Goal: Task Accomplishment & Management: Manage account settings

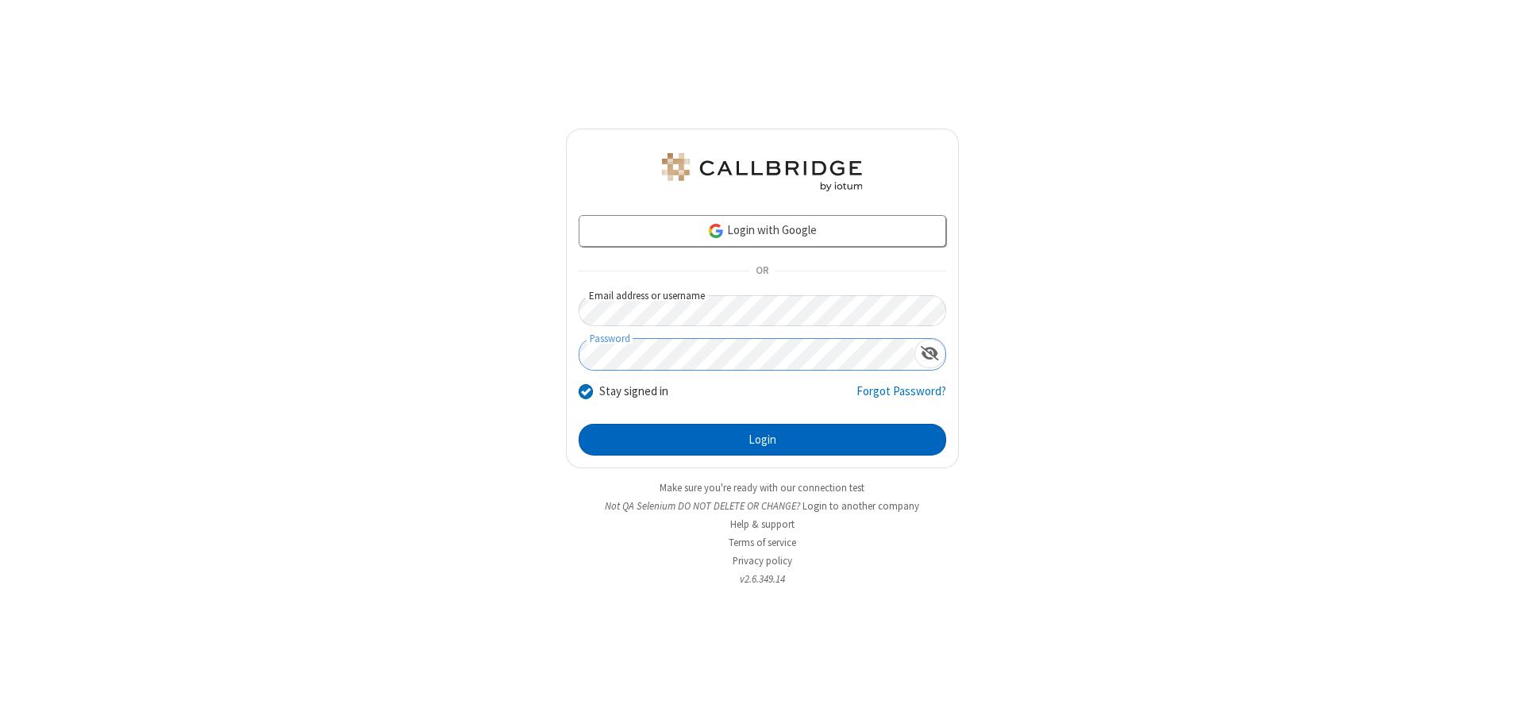
click at [762, 440] on button "Login" at bounding box center [763, 440] width 368 height 32
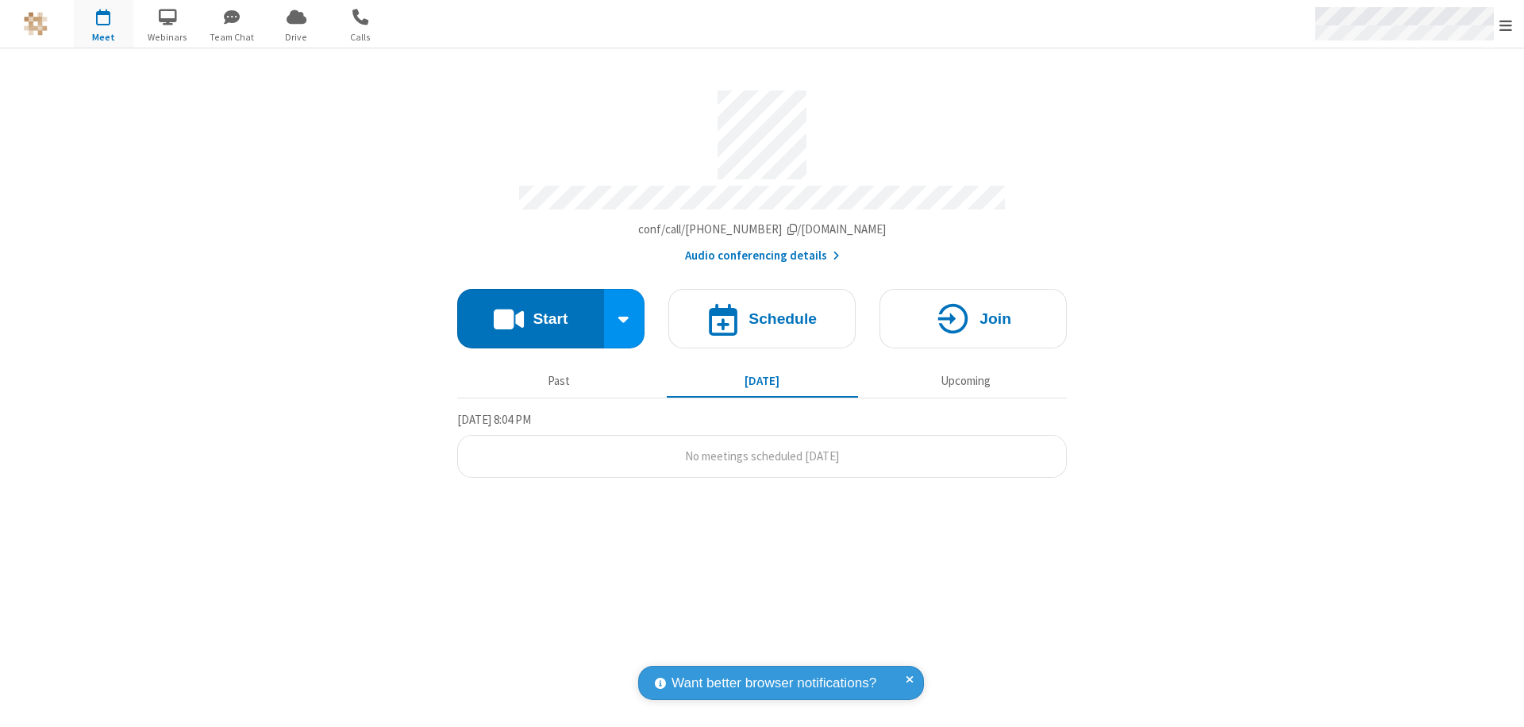
click at [1506, 25] on span "Open menu" at bounding box center [1506, 25] width 13 height 16
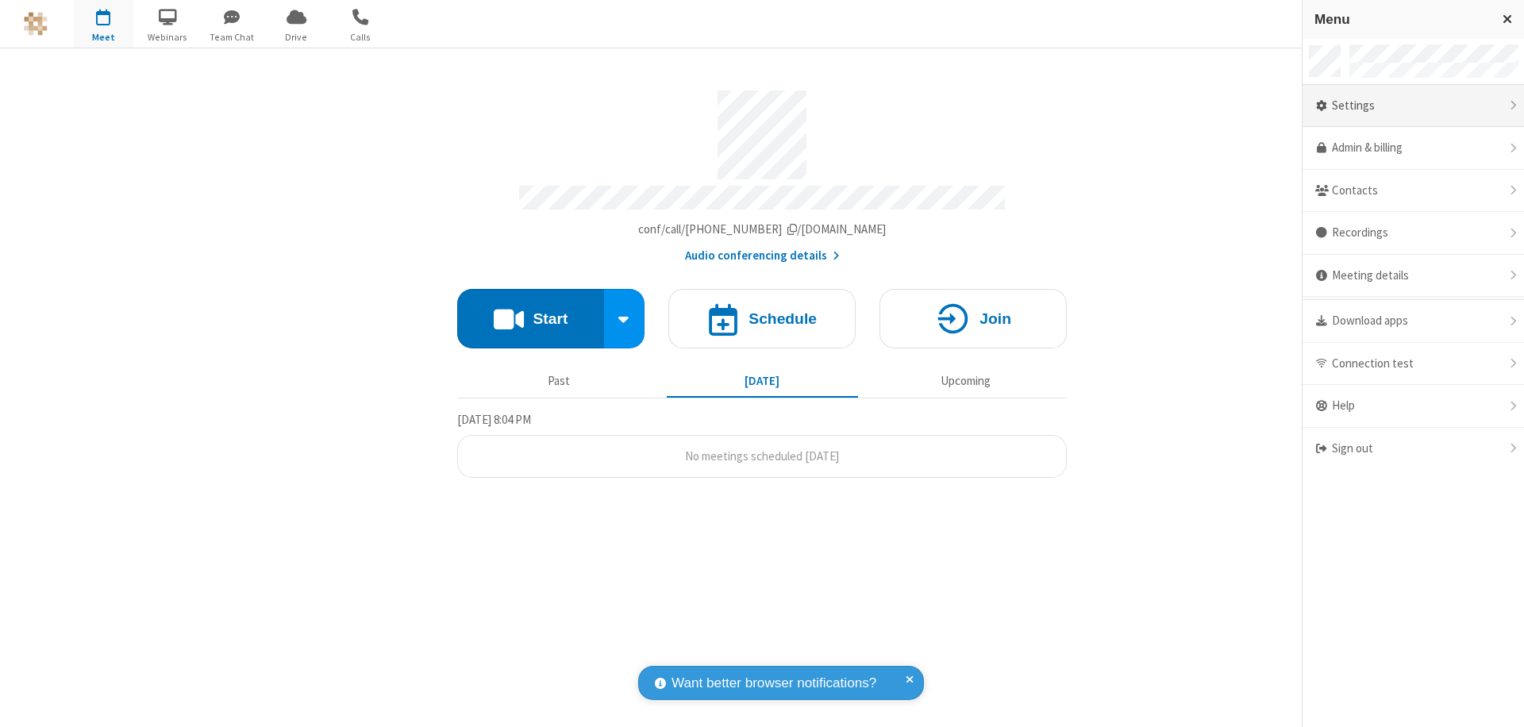
click at [1413, 106] on div "Settings" at bounding box center [1414, 106] width 222 height 43
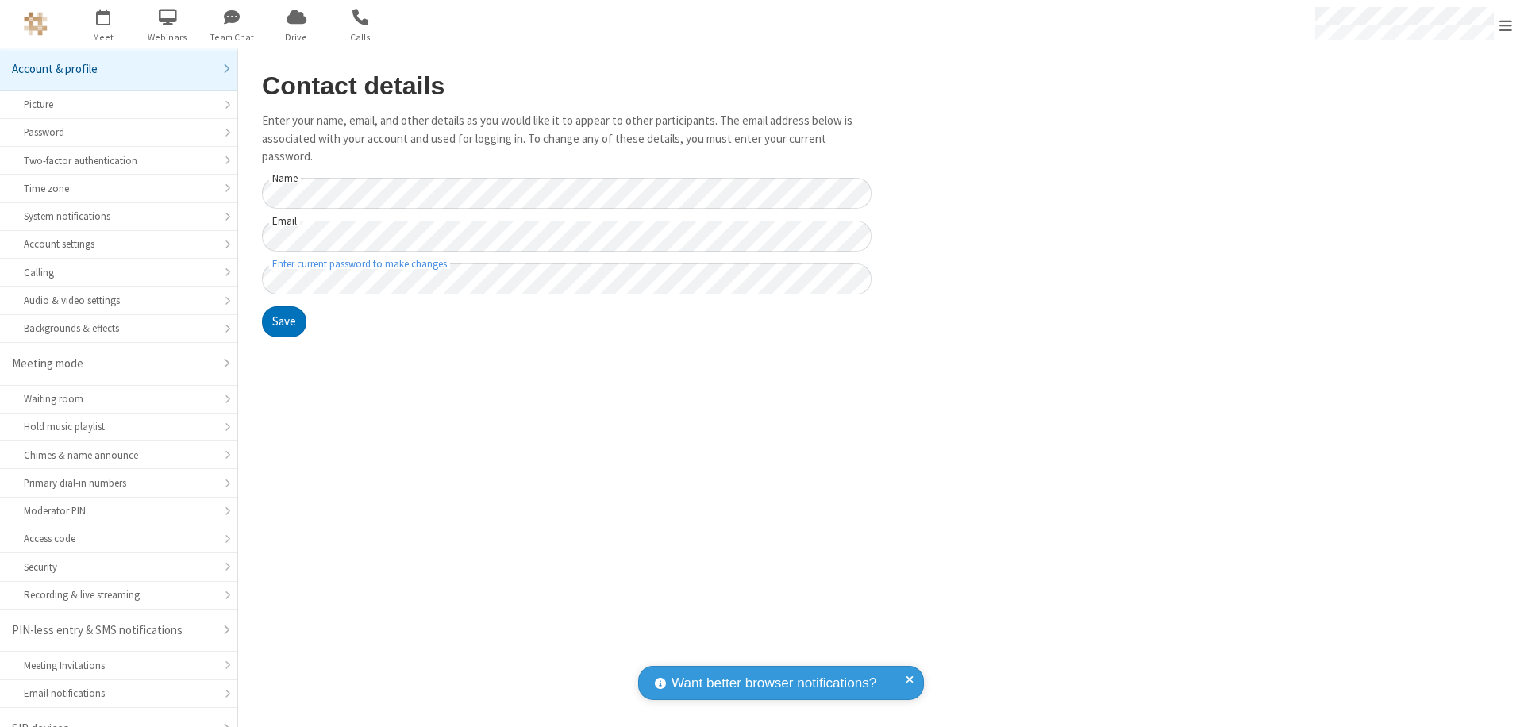
scroll to position [22, 0]
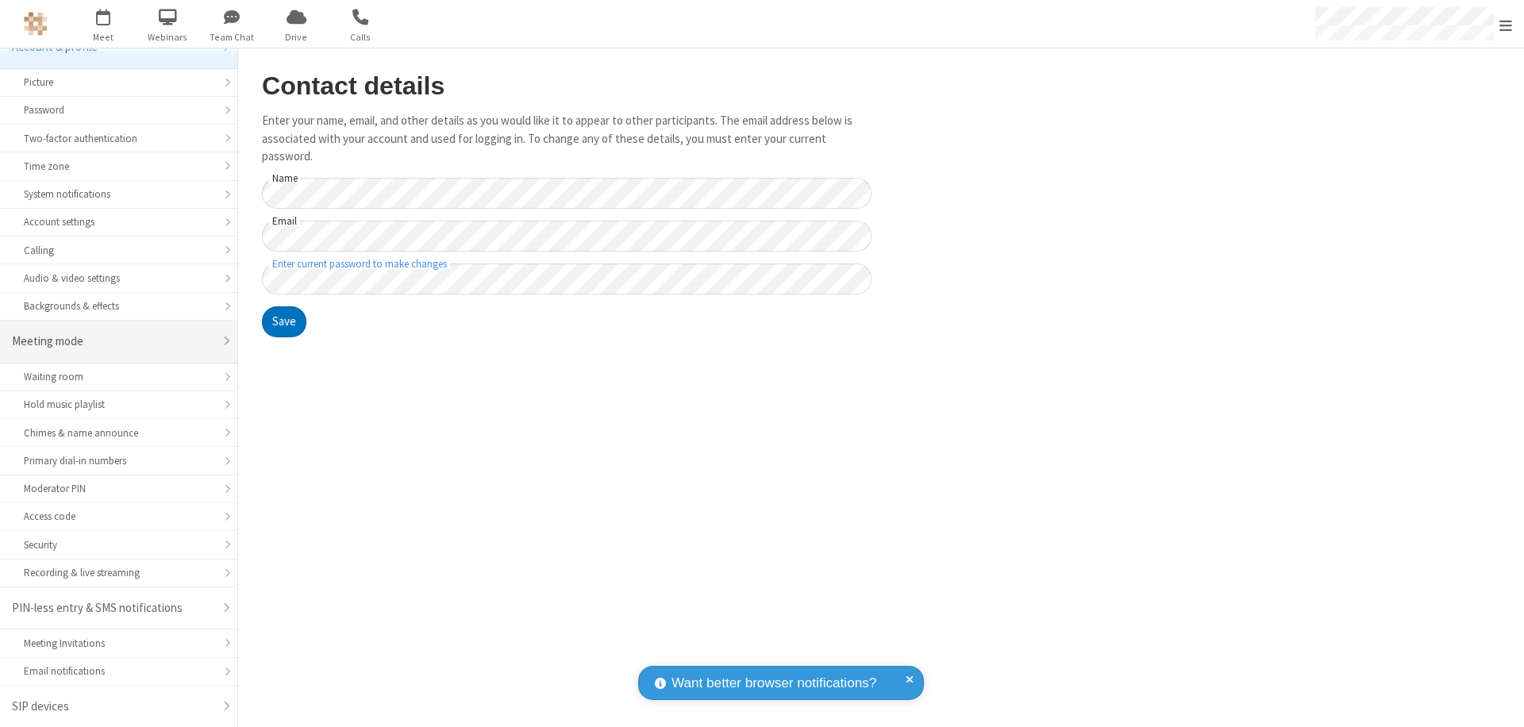
click at [113, 341] on div "Meeting mode" at bounding box center [113, 342] width 202 height 18
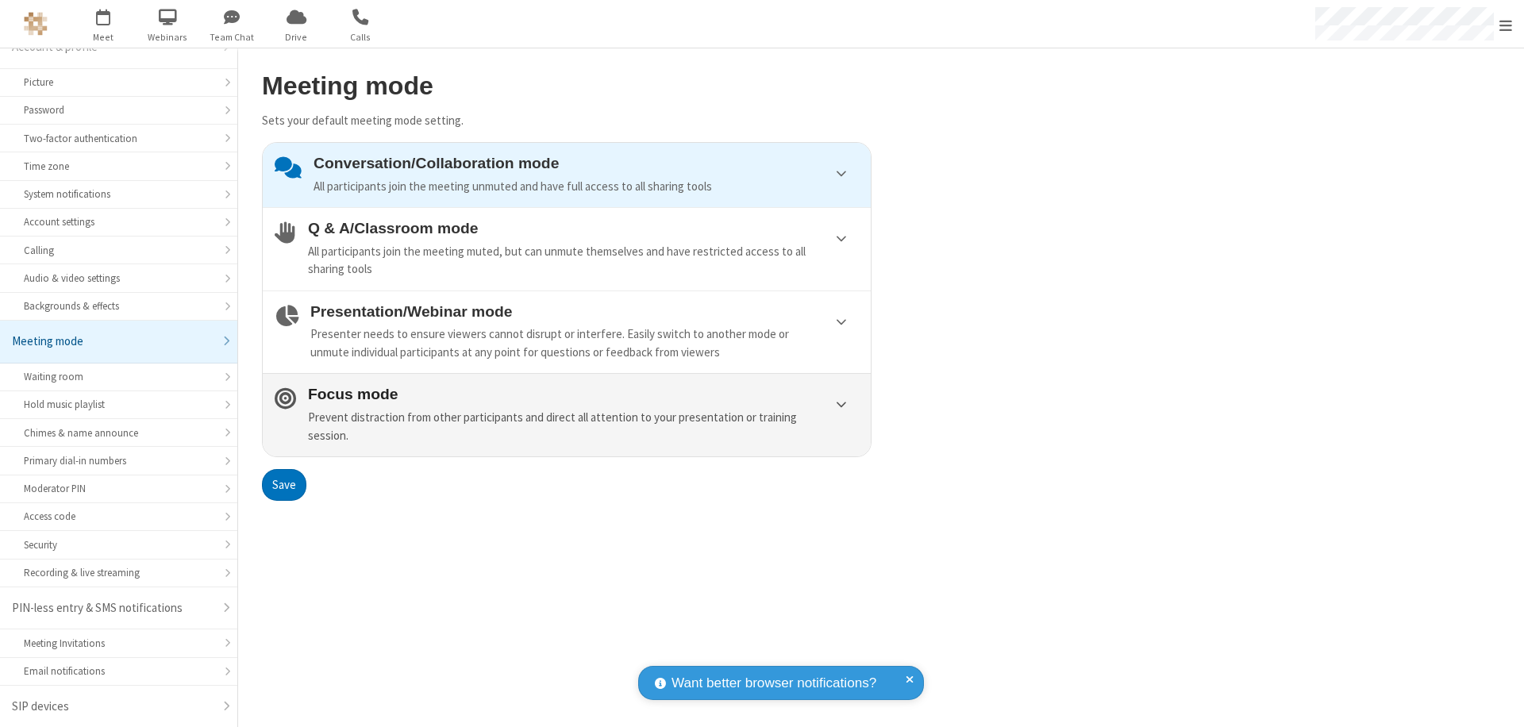
click at [567, 414] on div "Prevent distraction from other participants and direct all attention to your pr…" at bounding box center [583, 427] width 551 height 36
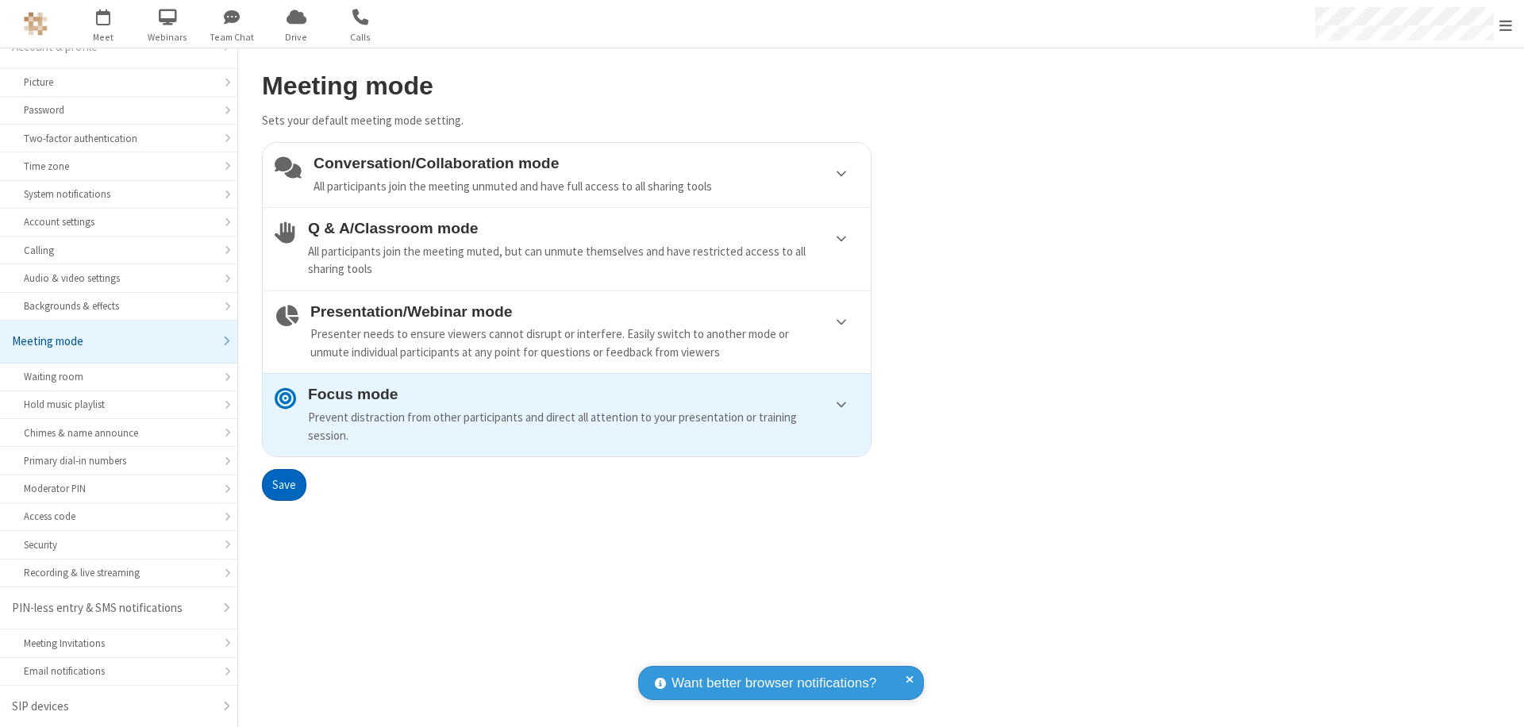
click at [283, 484] on button "Save" at bounding box center [284, 485] width 44 height 32
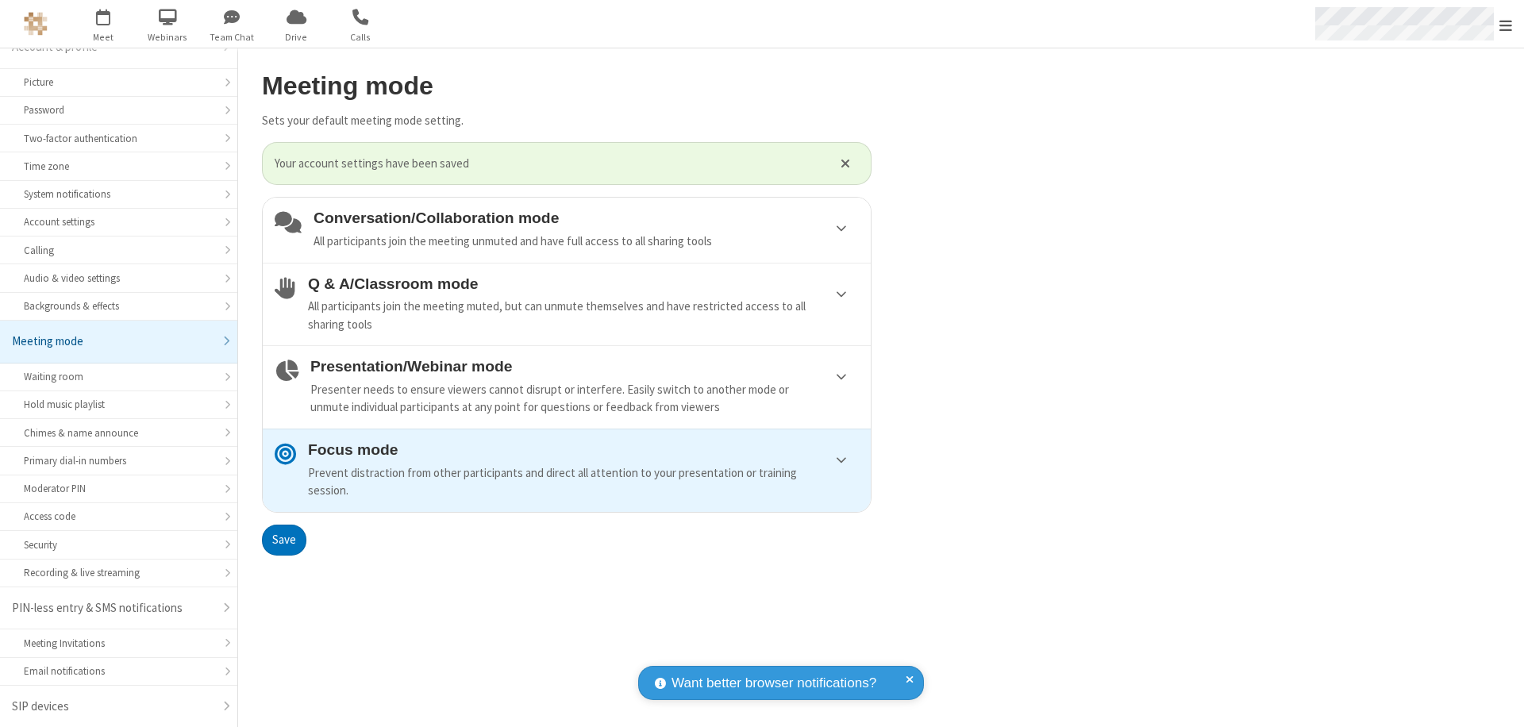
click at [1506, 24] on span "Open menu" at bounding box center [1506, 25] width 13 height 16
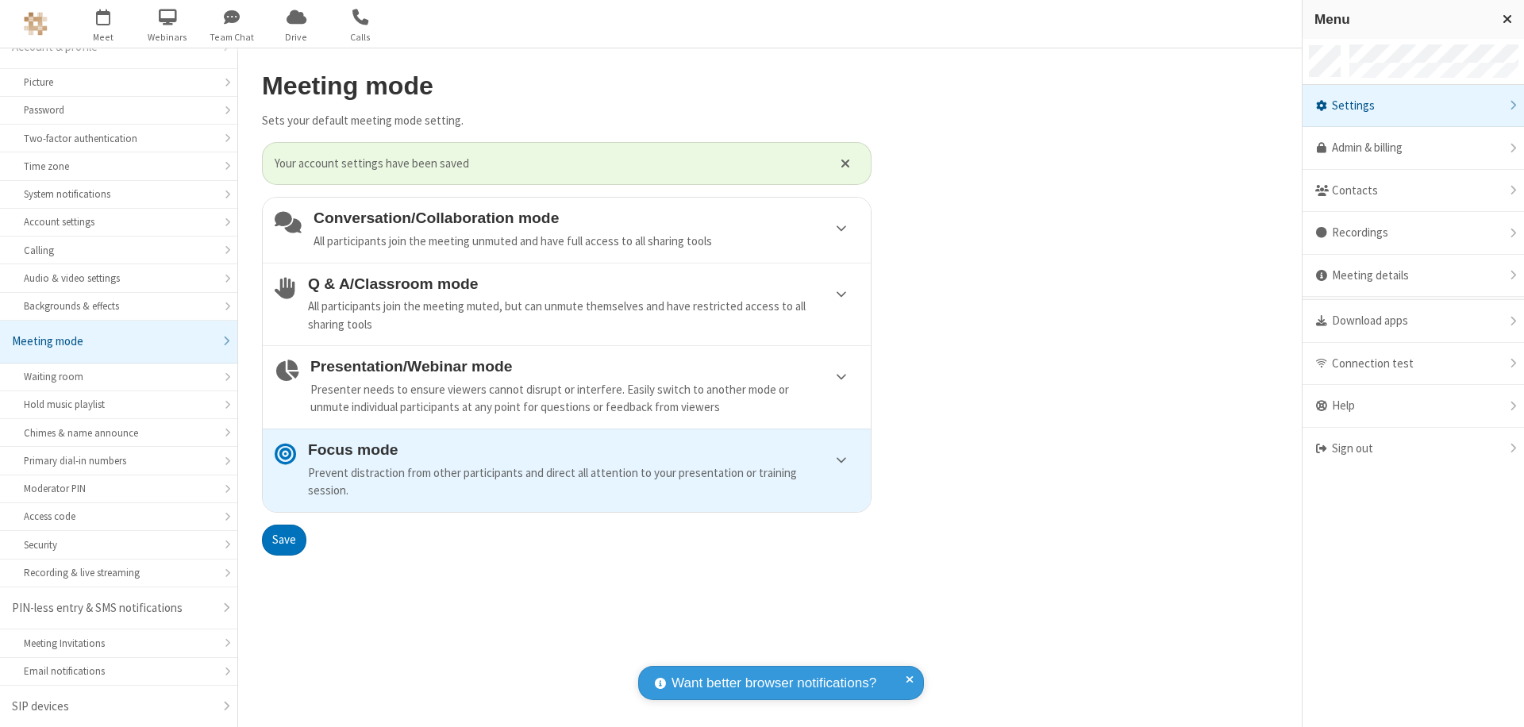
click at [1413, 449] on div "Sign out" at bounding box center [1414, 449] width 222 height 42
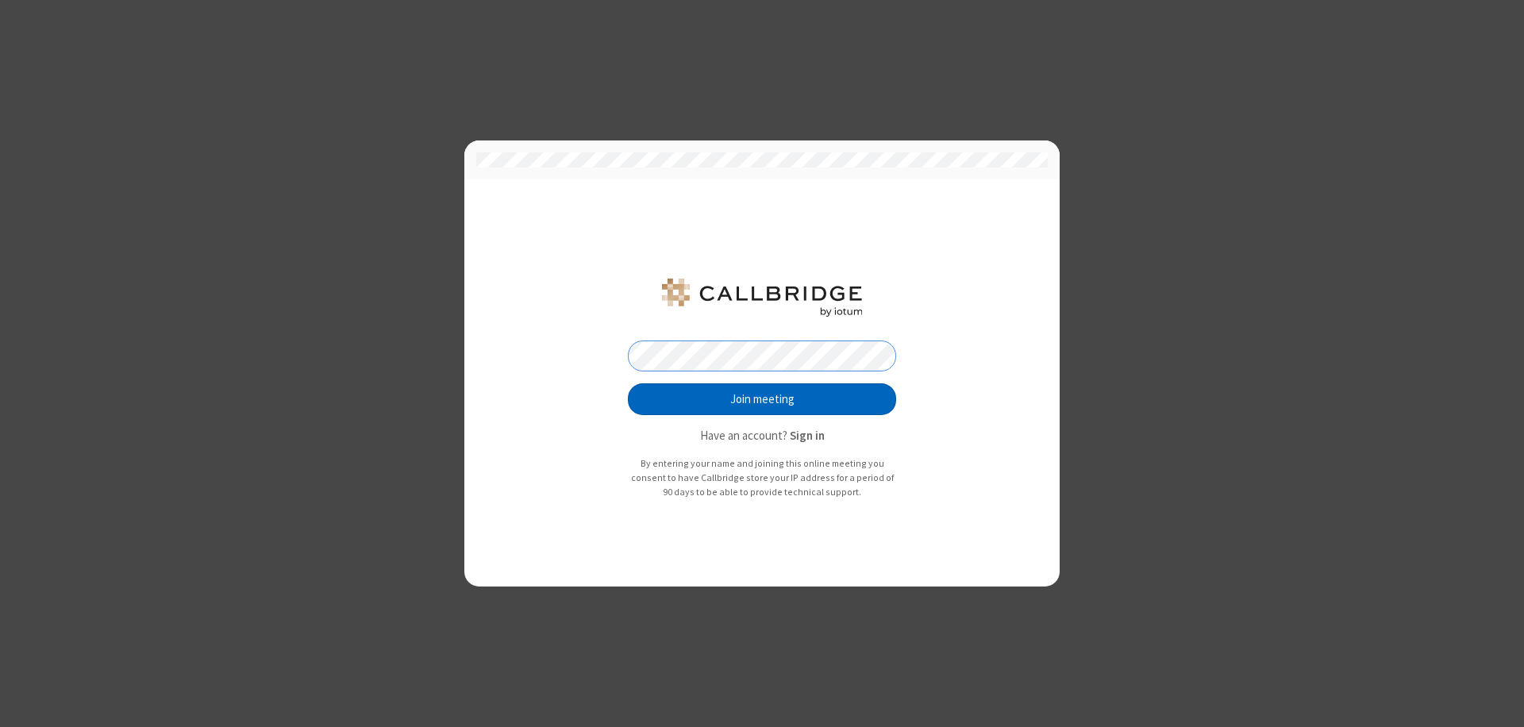
click at [762, 399] on button "Join meeting" at bounding box center [762, 399] width 268 height 32
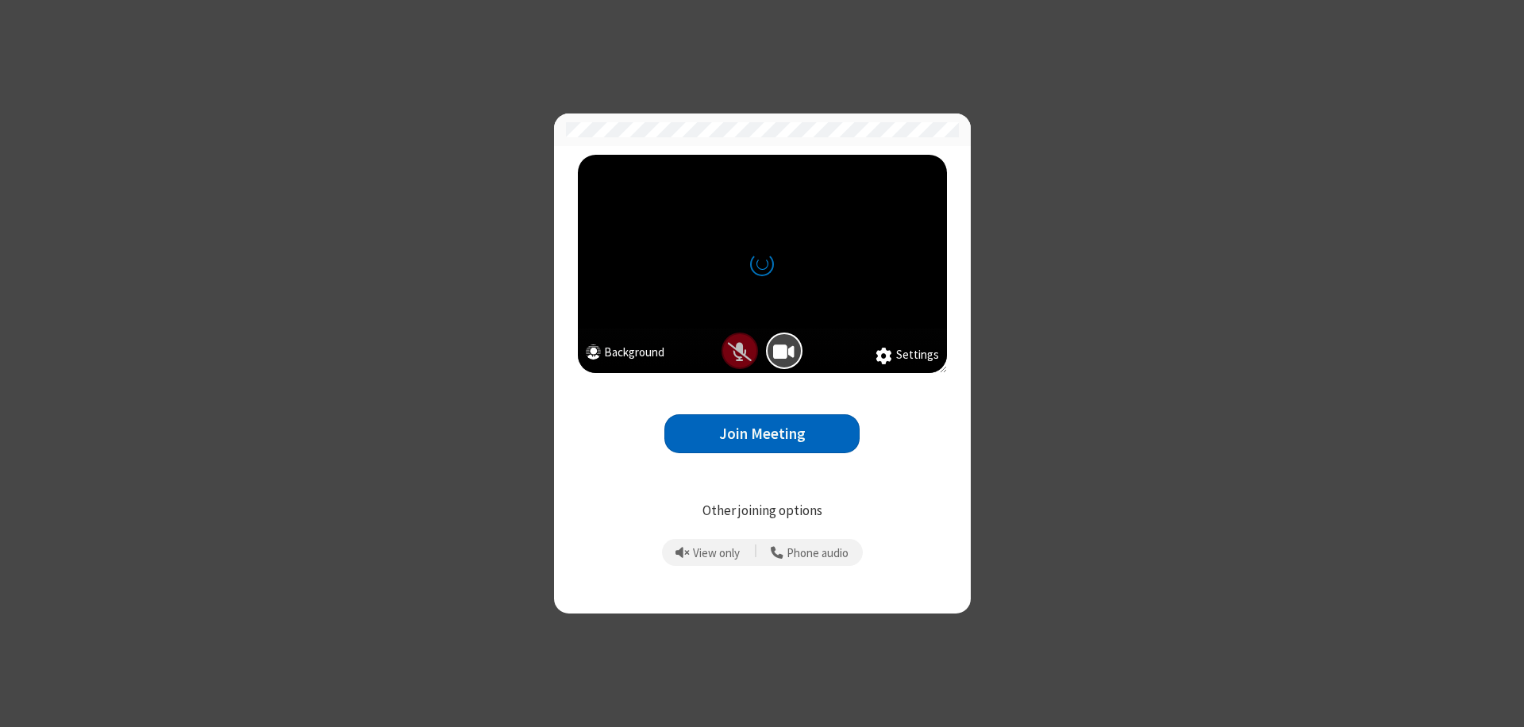
click at [762, 433] on button "Join Meeting" at bounding box center [762, 433] width 195 height 39
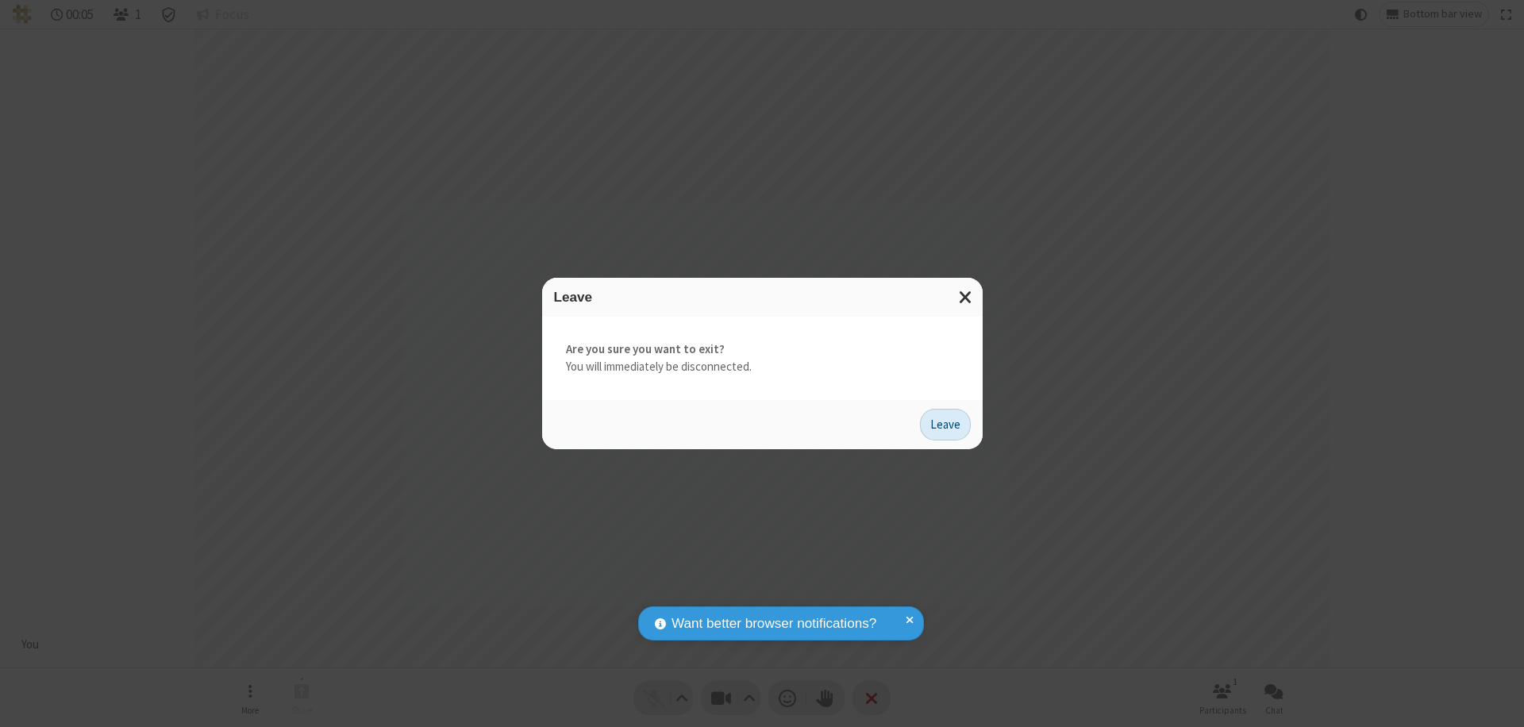
click at [946, 424] on button "Leave" at bounding box center [945, 425] width 51 height 32
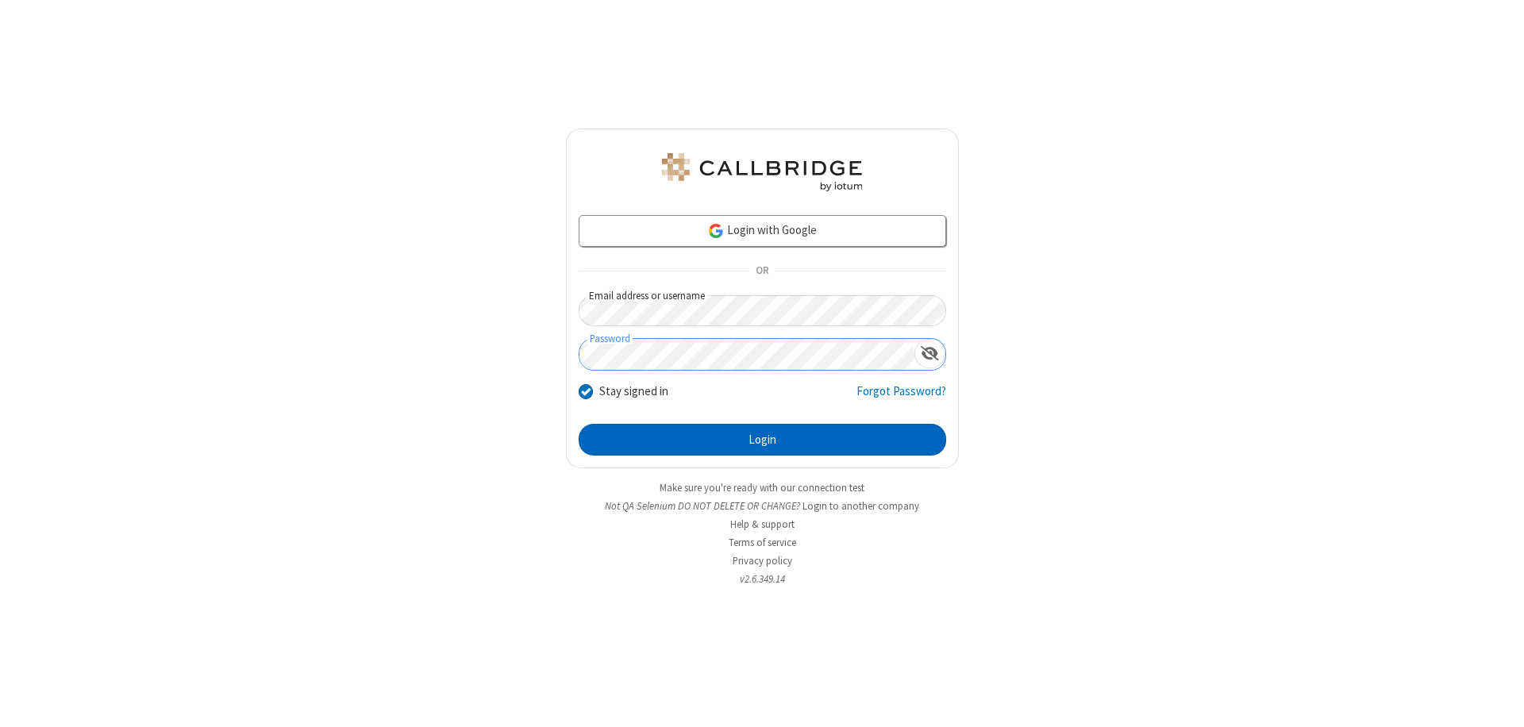
click at [762, 440] on button "Login" at bounding box center [763, 440] width 368 height 32
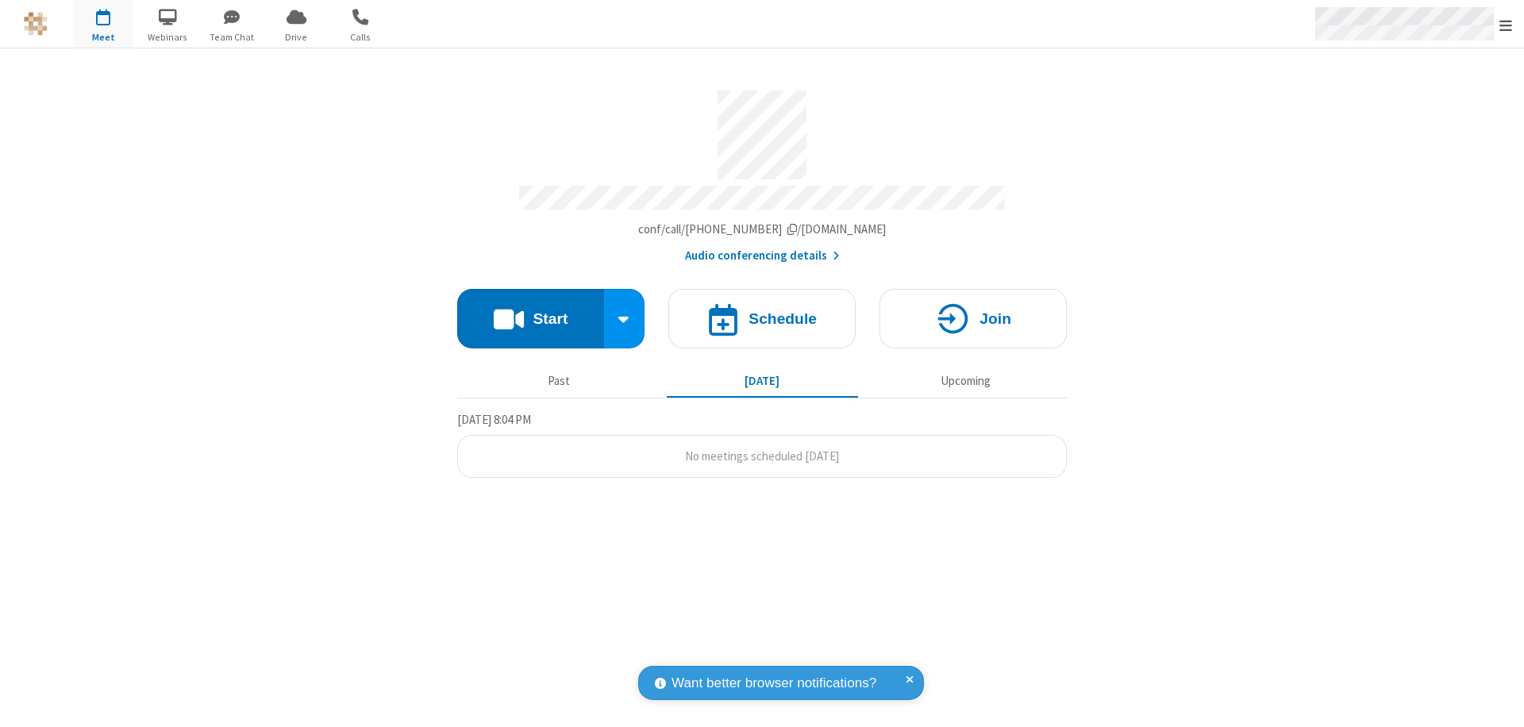
click at [1506, 25] on span "Open menu" at bounding box center [1506, 25] width 13 height 16
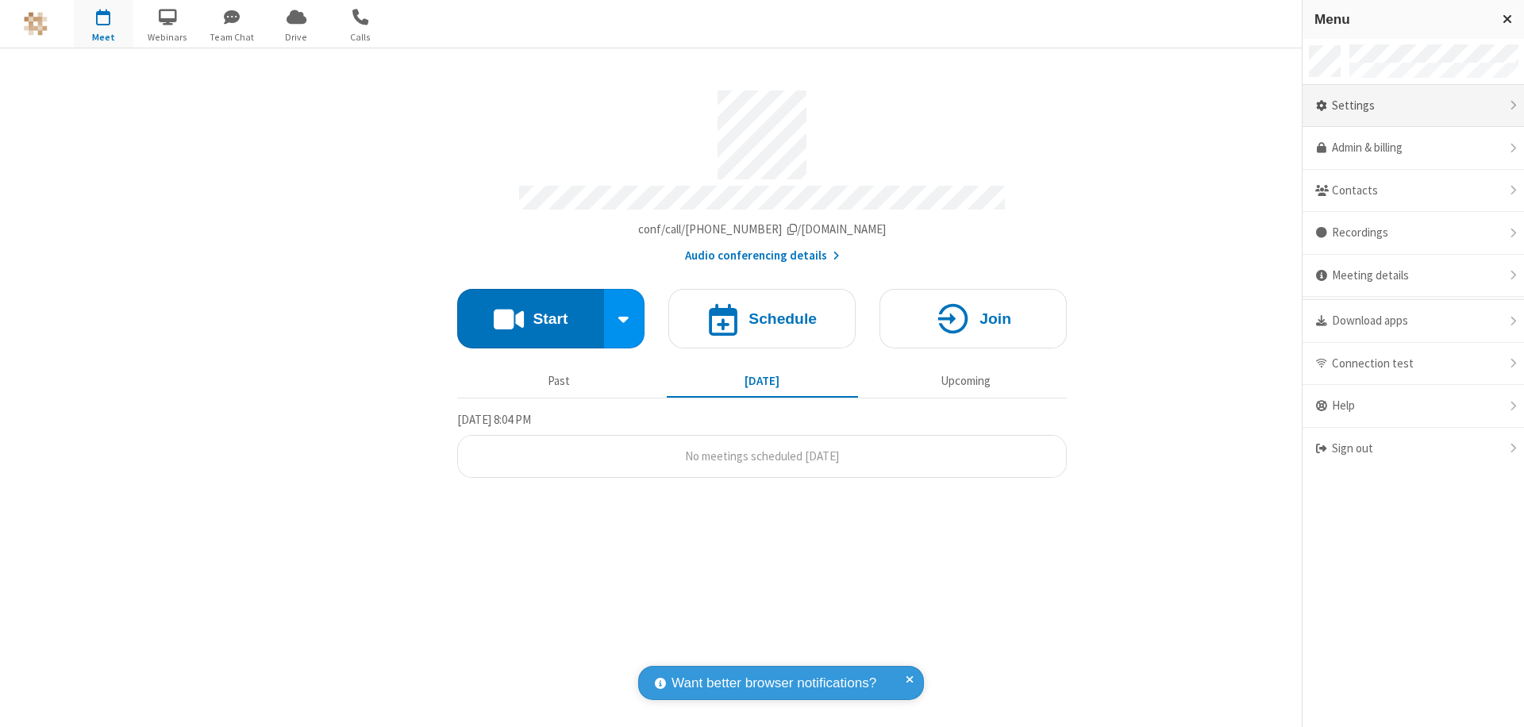
click at [1413, 106] on div "Settings" at bounding box center [1414, 106] width 222 height 43
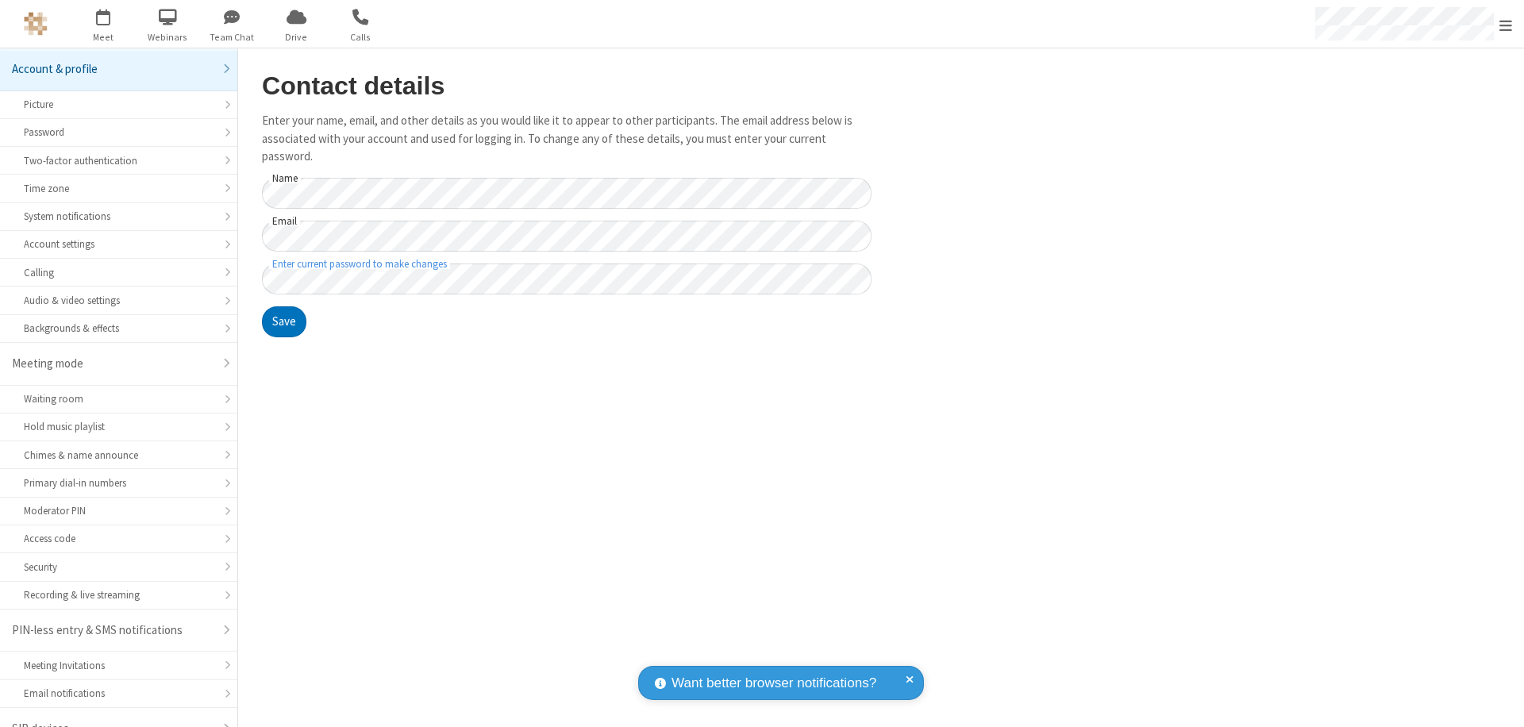
scroll to position [22, 0]
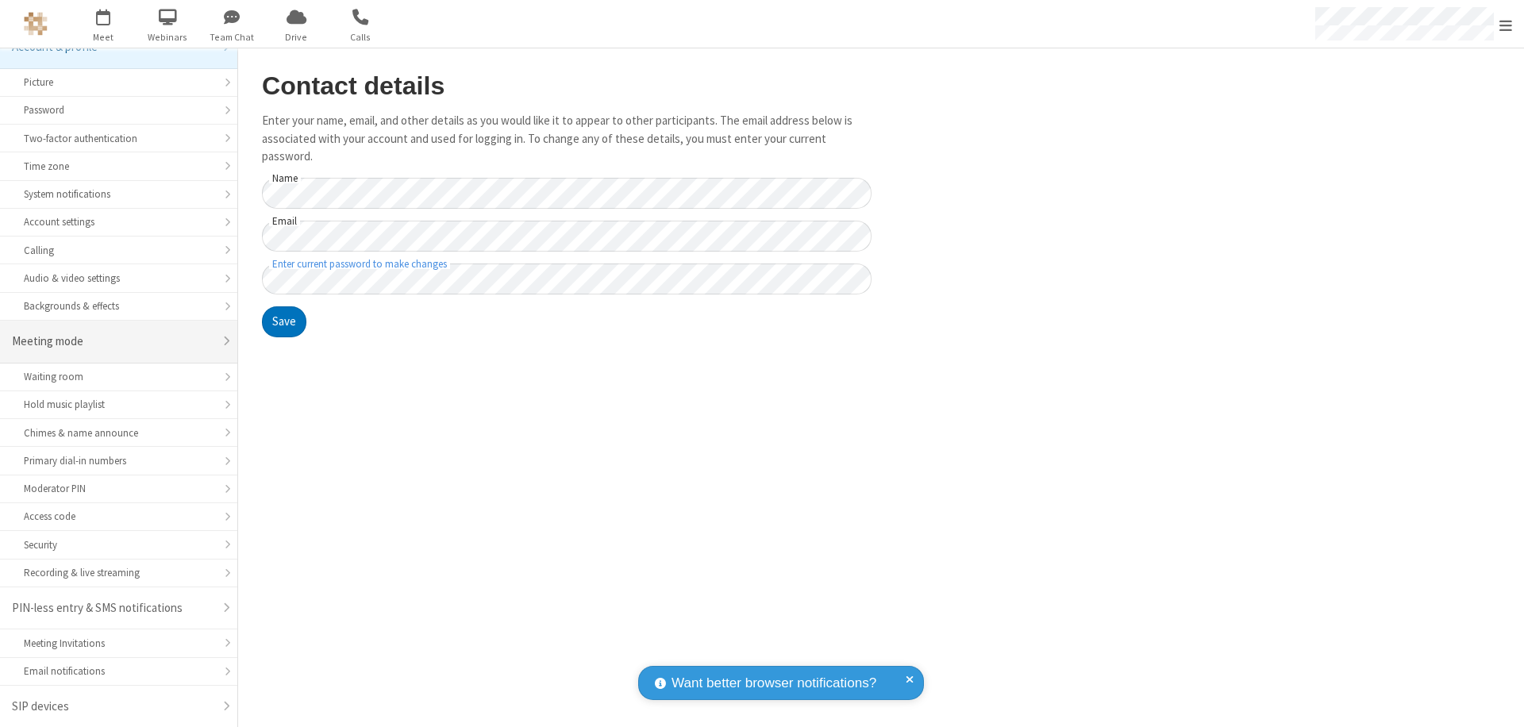
click at [113, 341] on div "Meeting mode" at bounding box center [113, 342] width 202 height 18
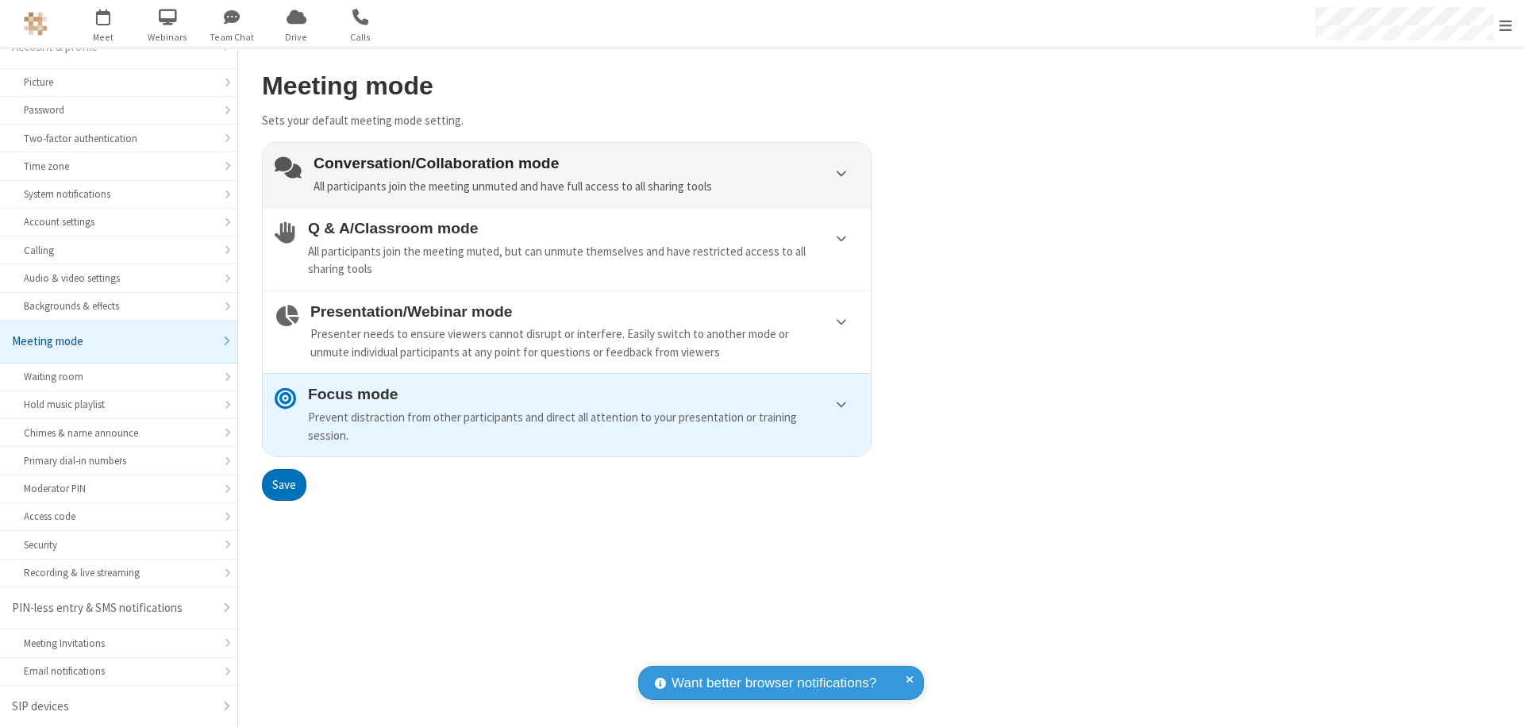
click at [567, 175] on div "Conversation/Collaboration mode All participants join the meeting unmuted and h…" at bounding box center [586, 175] width 545 height 40
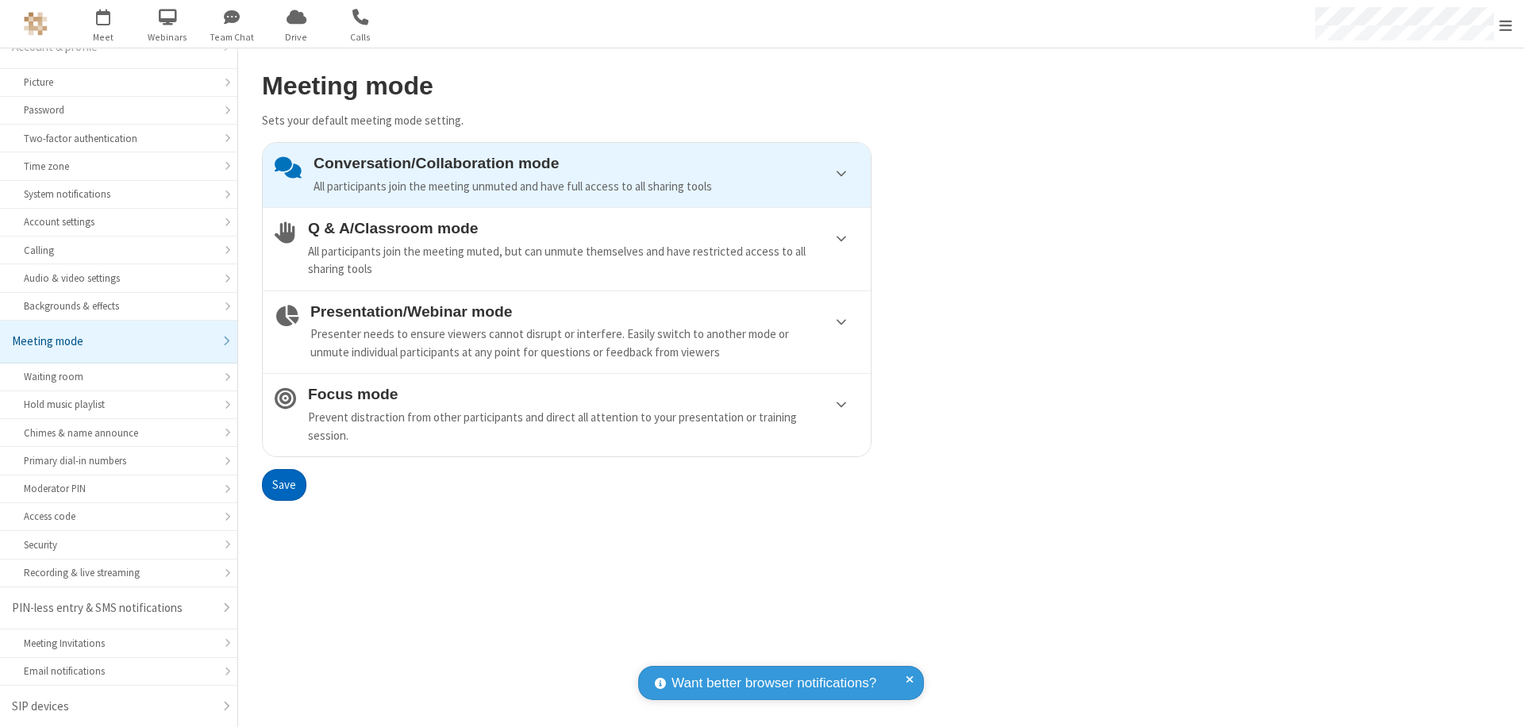
click at [283, 484] on button "Save" at bounding box center [284, 485] width 44 height 32
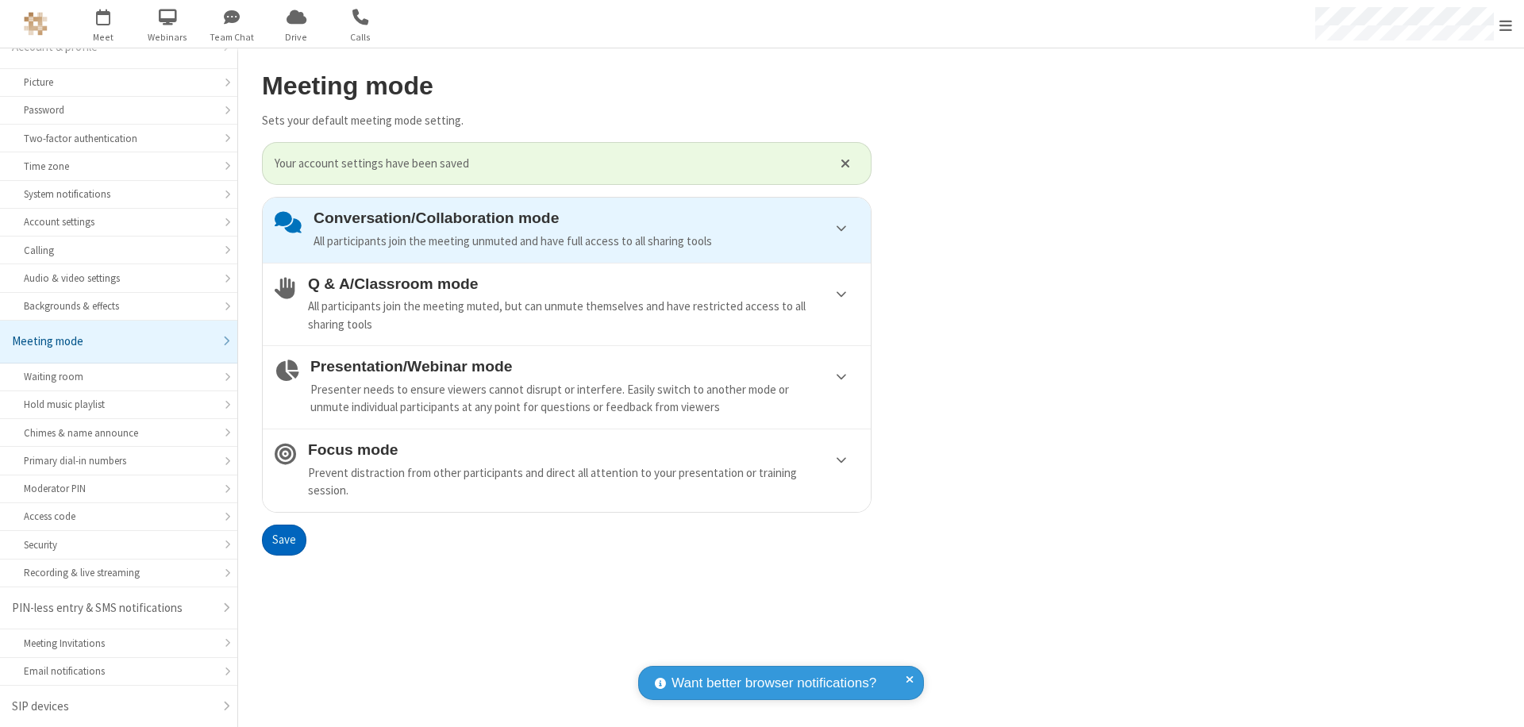
click at [1506, 24] on span "Open menu" at bounding box center [1506, 25] width 13 height 16
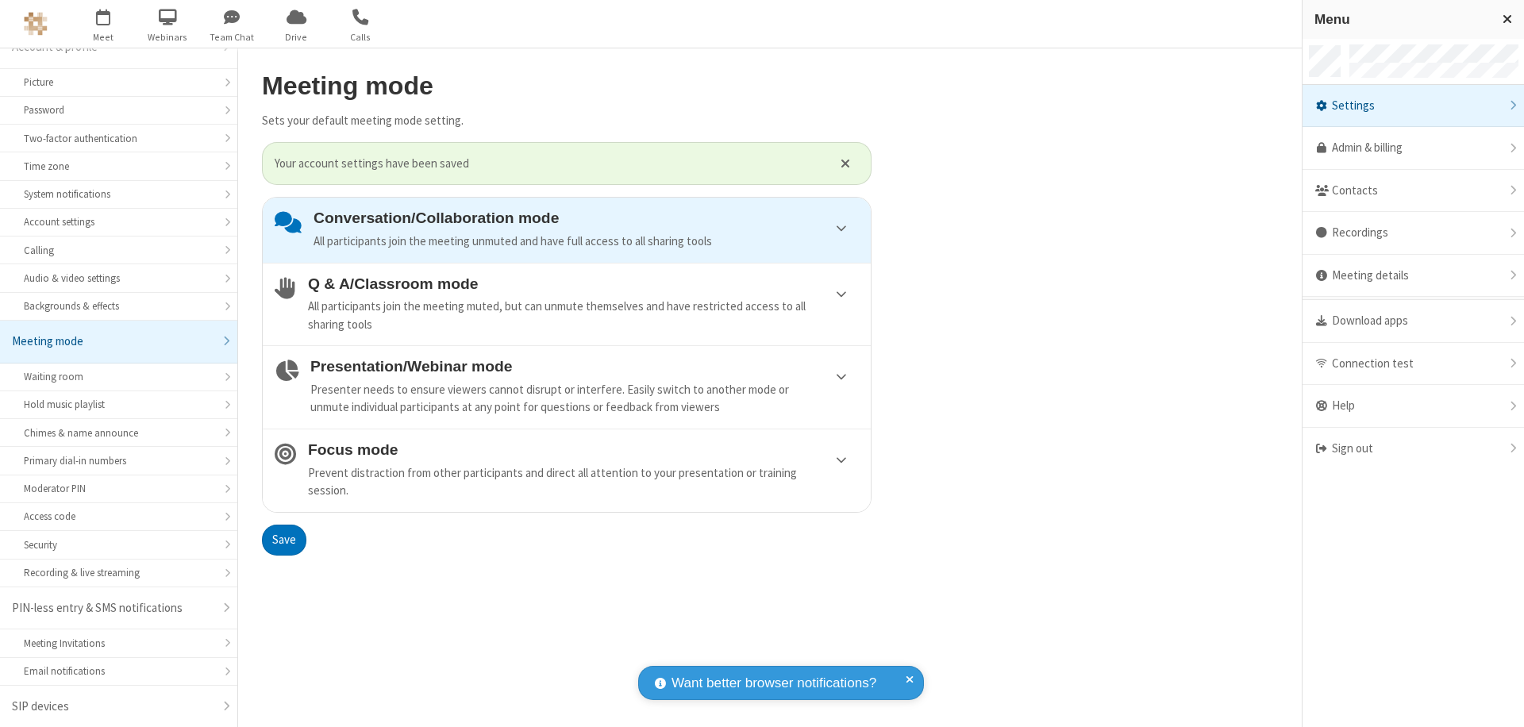
click at [1413, 449] on div "Sign out" at bounding box center [1414, 449] width 222 height 42
